Goal: Task Accomplishment & Management: Complete application form

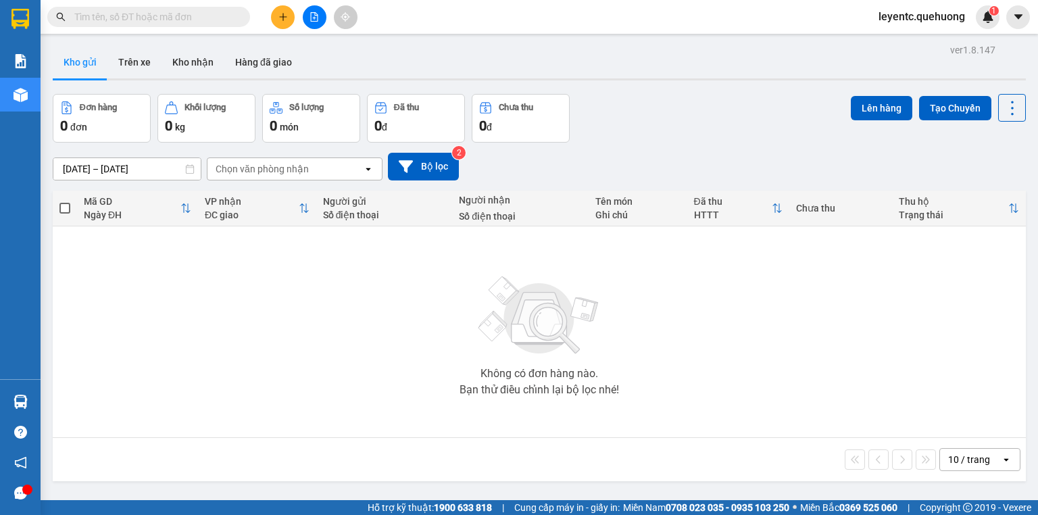
click at [281, 12] on icon "plus" at bounding box center [282, 16] width 9 height 9
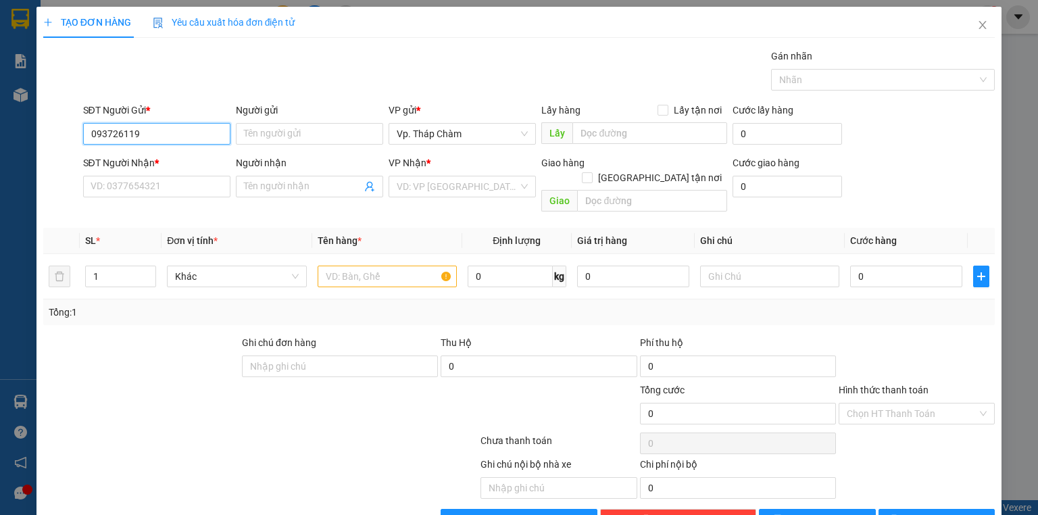
type input "0937261198"
click at [159, 159] on div "0937261198 - NAM" at bounding box center [156, 160] width 130 height 15
type input "NAM"
type input "0987727789"
type input "MINH"
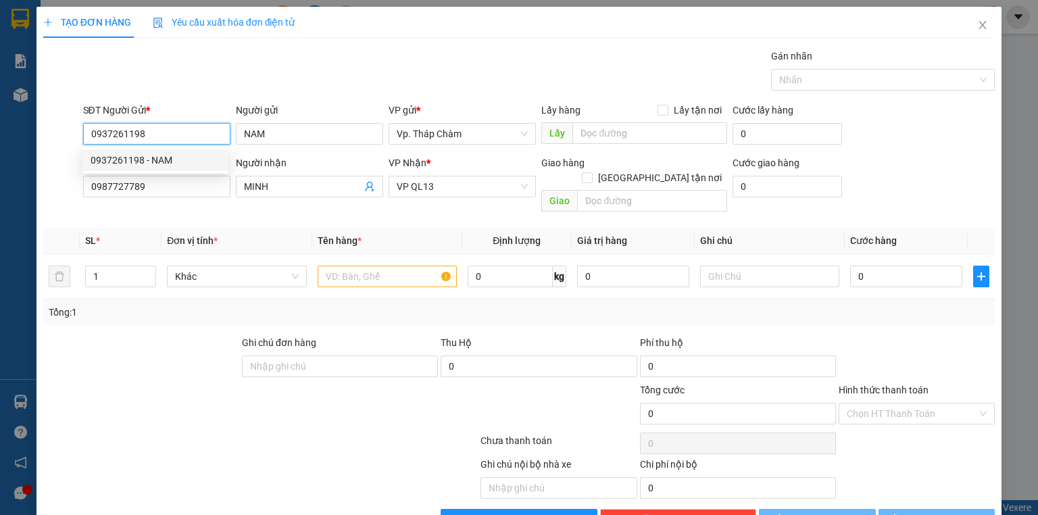
type input "30.000"
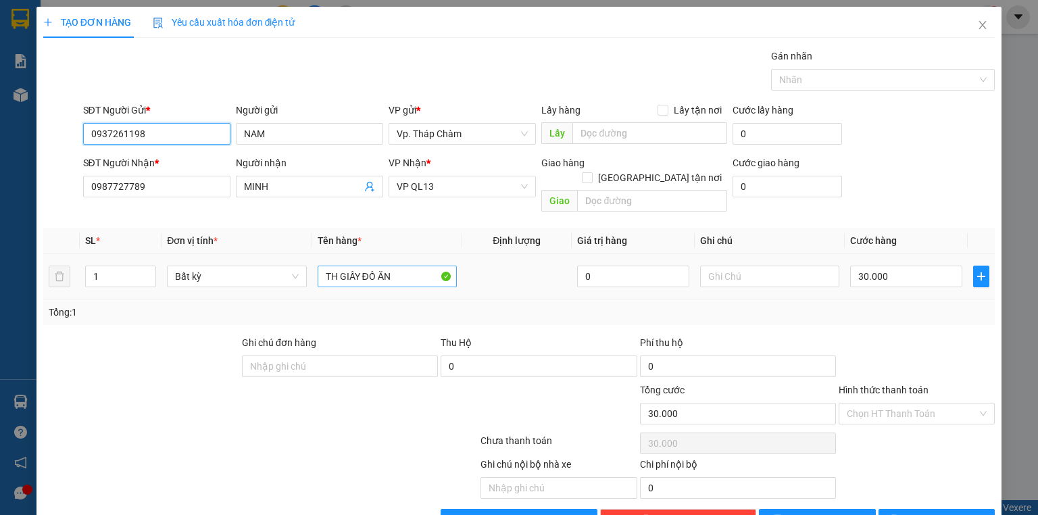
type input "0937261198"
drag, startPoint x: 403, startPoint y: 262, endPoint x: 295, endPoint y: 259, distance: 108.2
click at [295, 259] on tr "1 Bất kỳ TH GIẤY ĐỒ ĂN 0 30.000" at bounding box center [518, 276] width 951 height 45
type input "g"
type input "GÓI ĐEN NHỎ RƯỢU THUỐC"
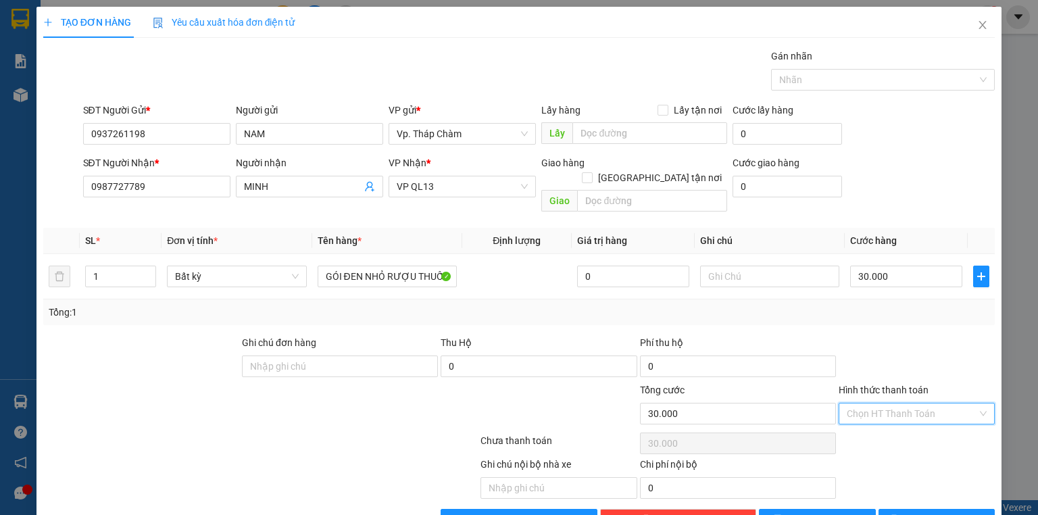
click at [910, 403] on input "Hình thức thanh toán" at bounding box center [912, 413] width 130 height 20
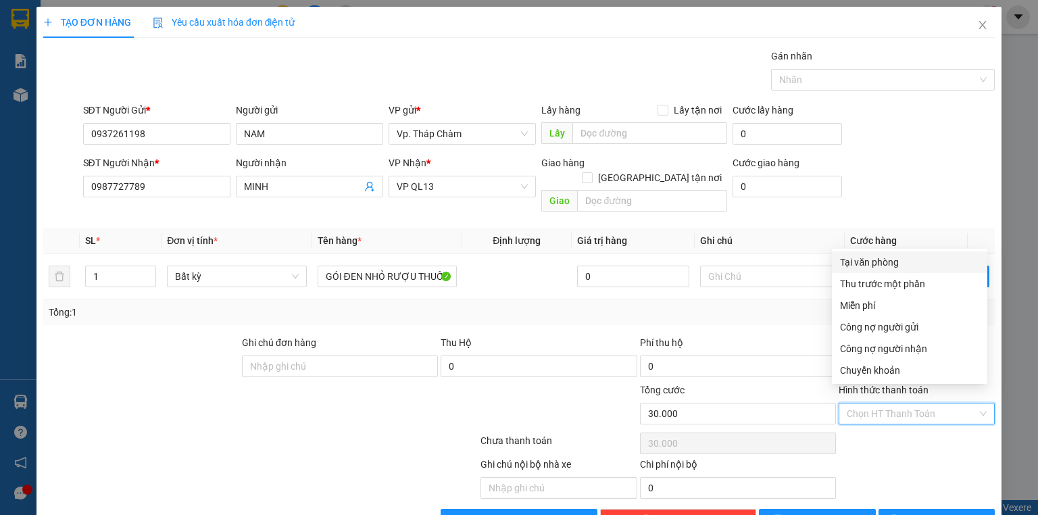
click at [897, 259] on div "Tại văn phòng" at bounding box center [909, 262] width 139 height 15
type input "0"
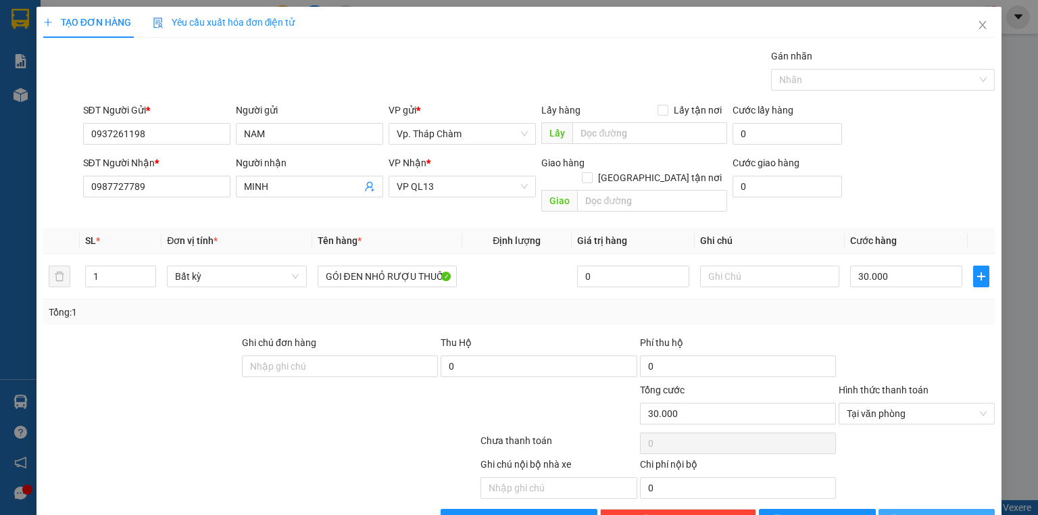
click at [941, 512] on span "[PERSON_NAME] và In" at bounding box center [951, 519] width 95 height 15
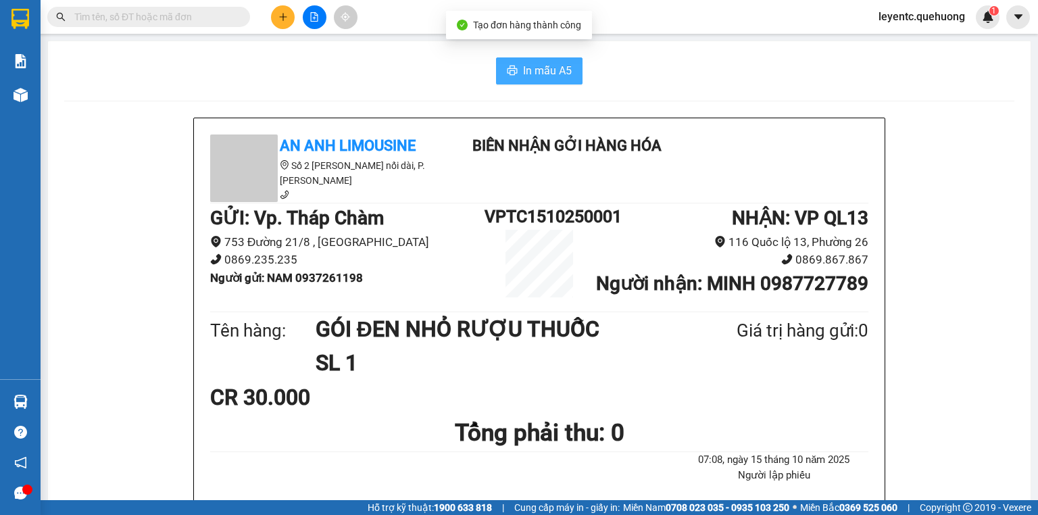
click at [557, 66] on span "In mẫu A5" at bounding box center [547, 70] width 49 height 17
